Goal: Information Seeking & Learning: Learn about a topic

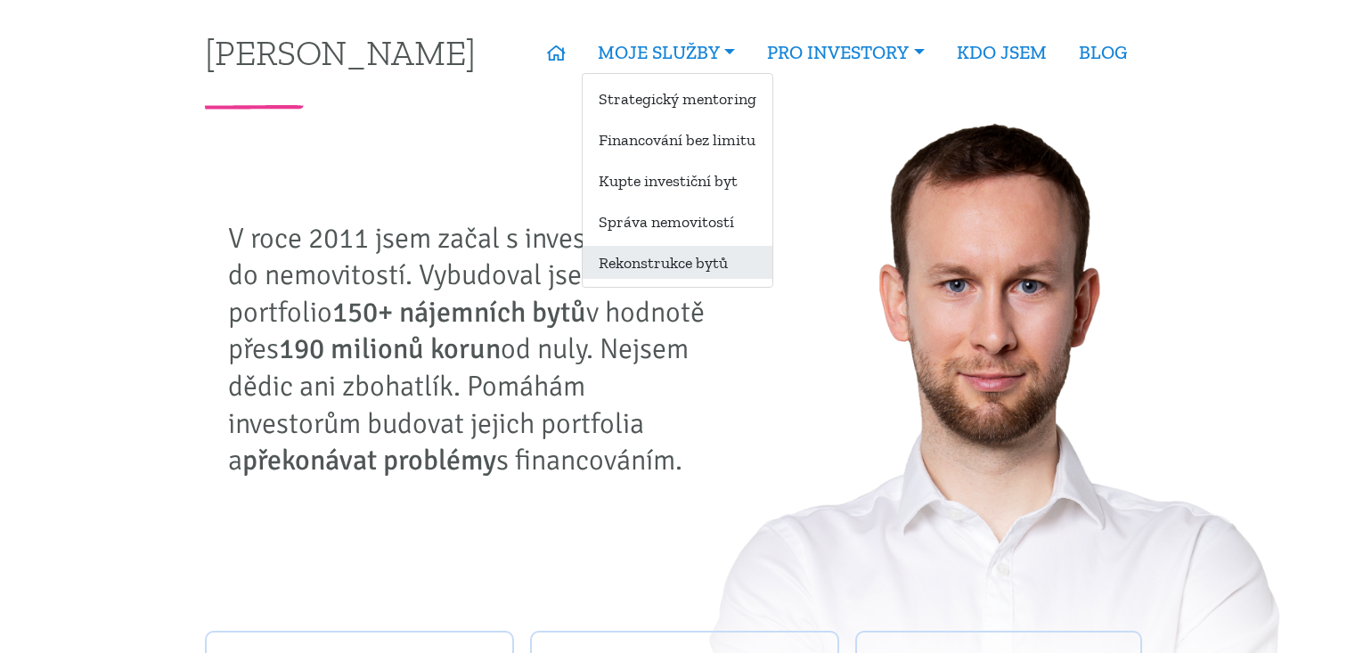
click at [658, 257] on link "Rekonstrukce bytů" at bounding box center [678, 262] width 190 height 33
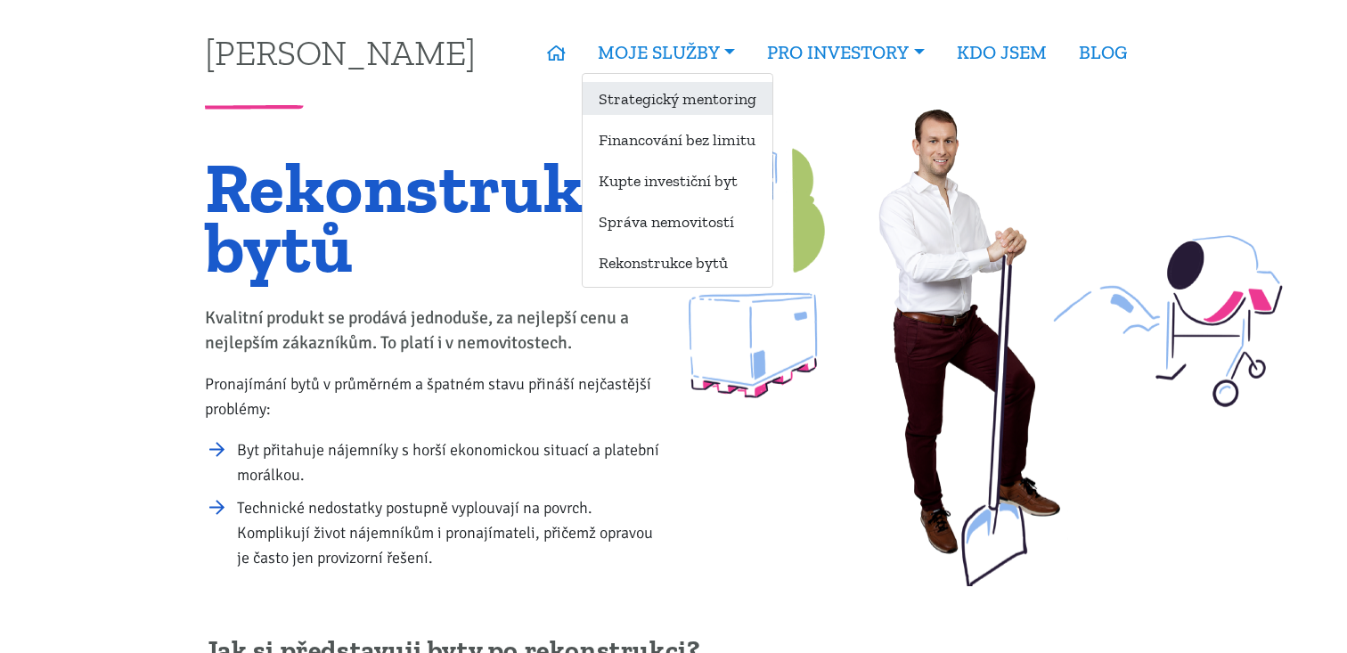
click at [656, 102] on link "Strategický mentoring" at bounding box center [678, 98] width 190 height 33
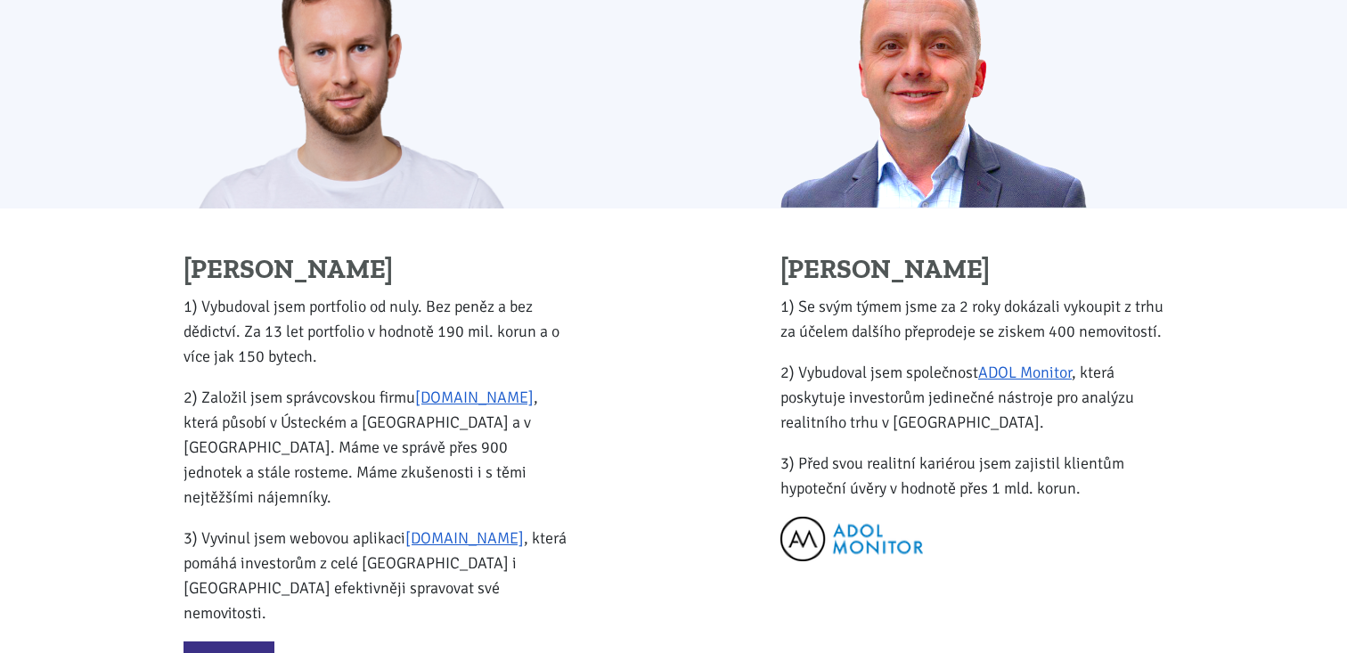
scroll to position [2183, 0]
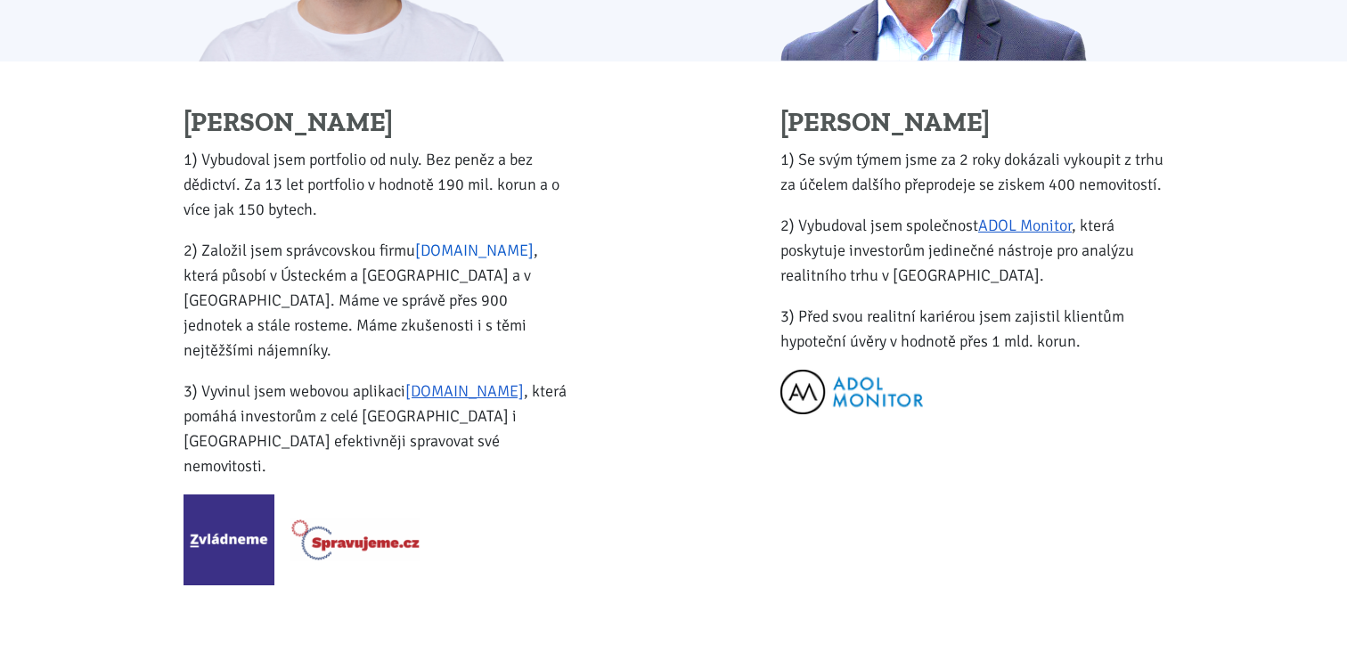
click at [499, 254] on link "[DOMAIN_NAME]" at bounding box center [474, 251] width 118 height 20
click at [465, 381] on link "Zvládneme.cz" at bounding box center [464, 391] width 118 height 20
